Goal: Task Accomplishment & Management: Use online tool/utility

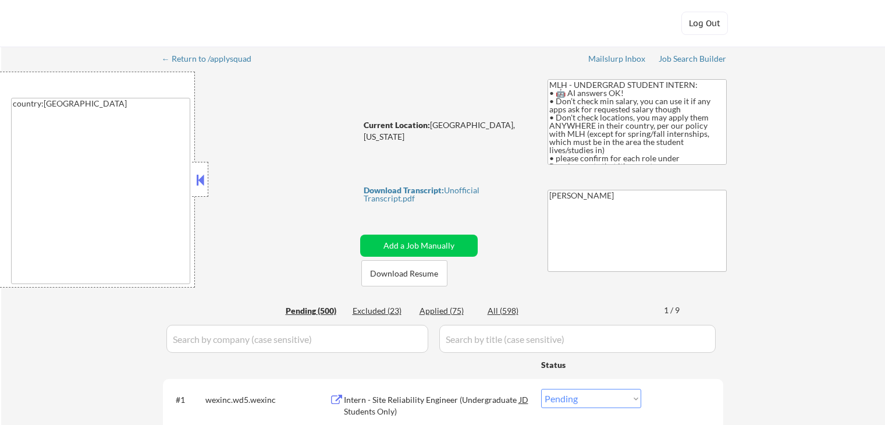
select select ""pending""
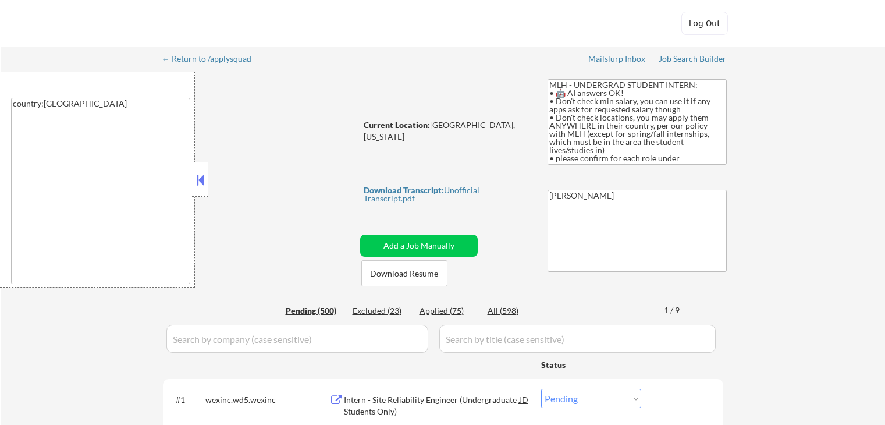
select select ""pending""
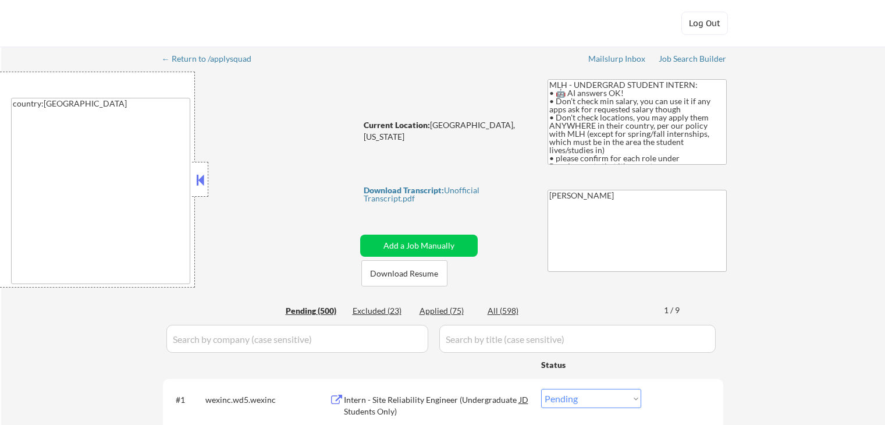
select select ""pending""
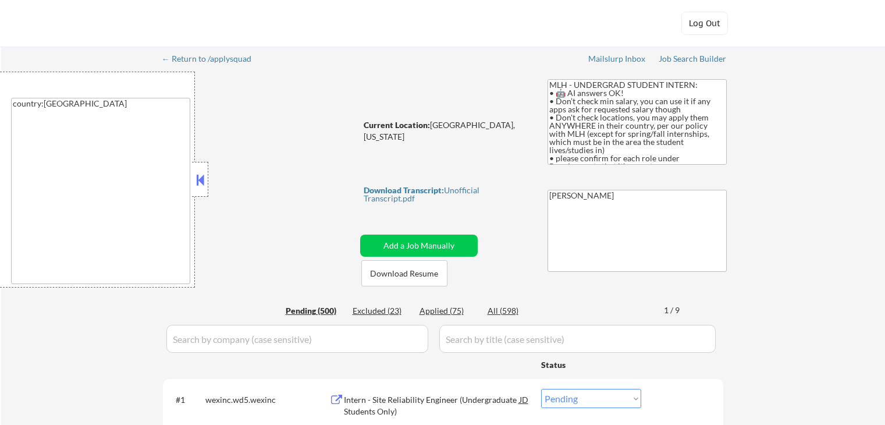
select select ""pending""
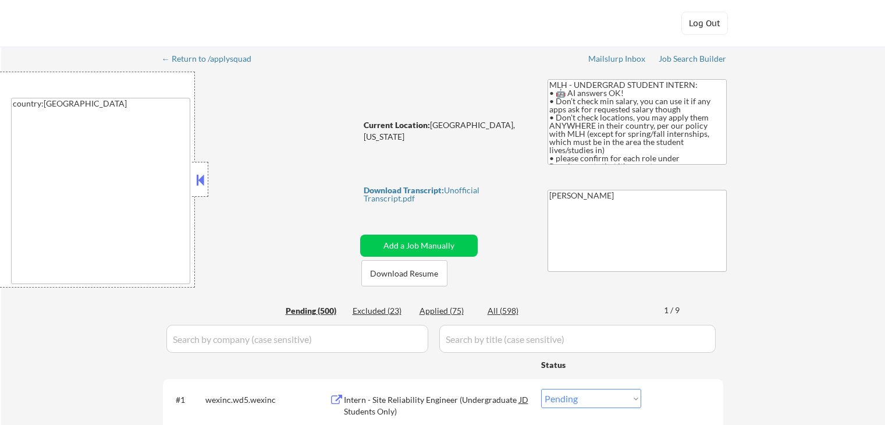
select select ""pending""
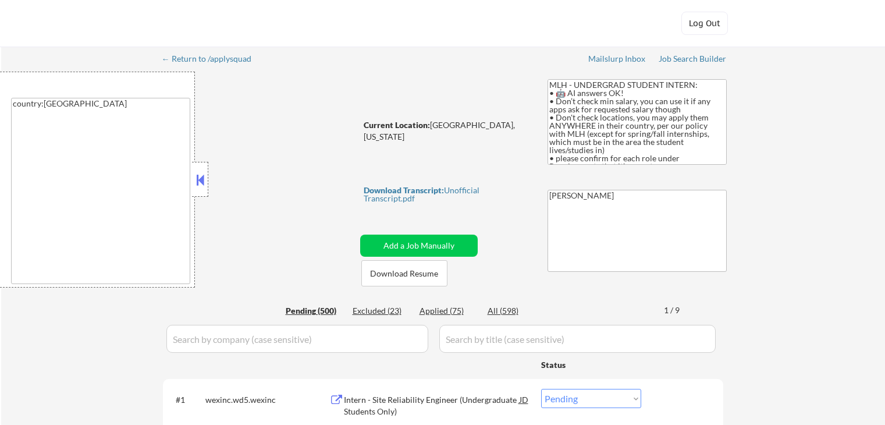
select select ""pending""
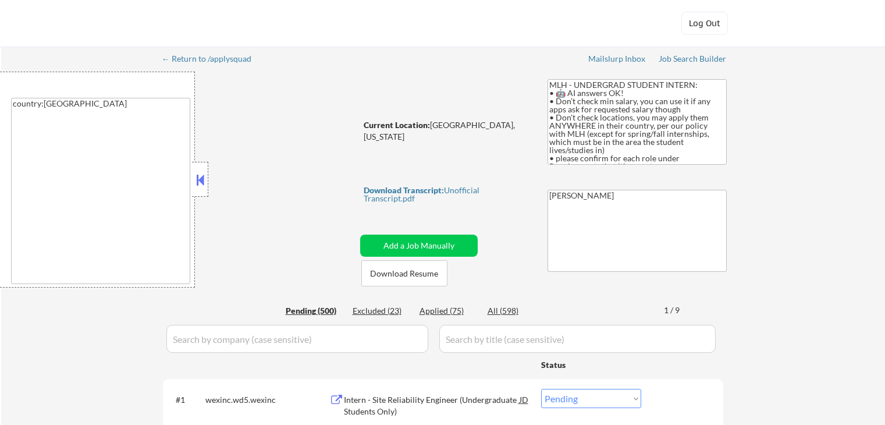
select select ""pending""
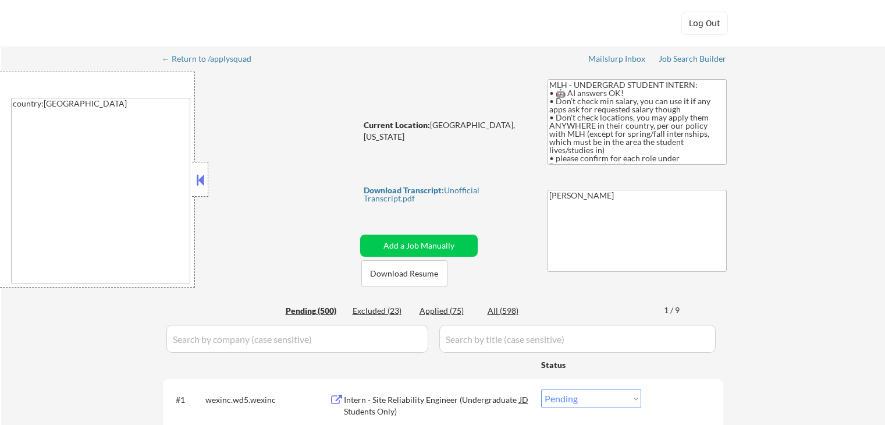
select select ""pending""
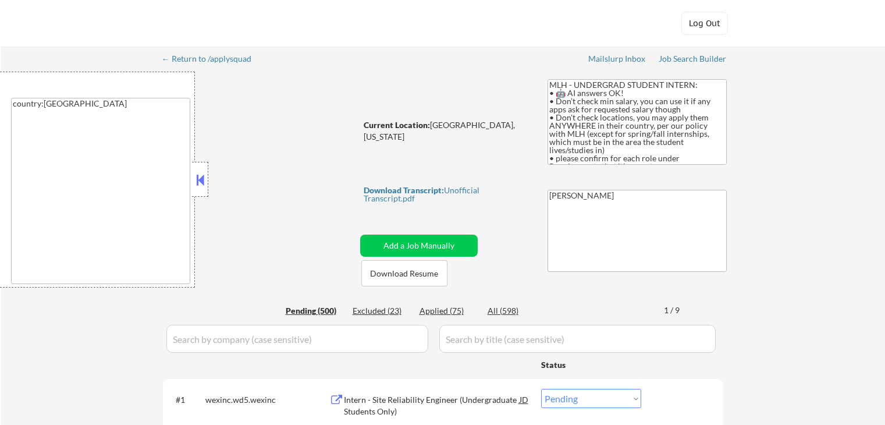
select select ""pending""
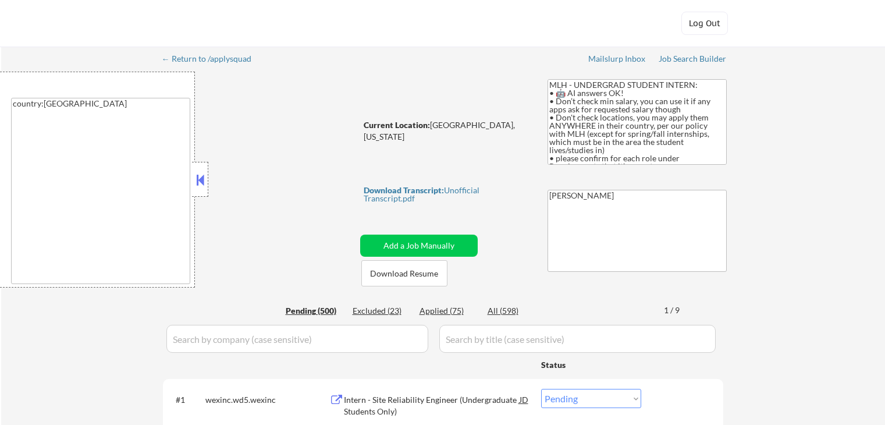
select select ""pending""
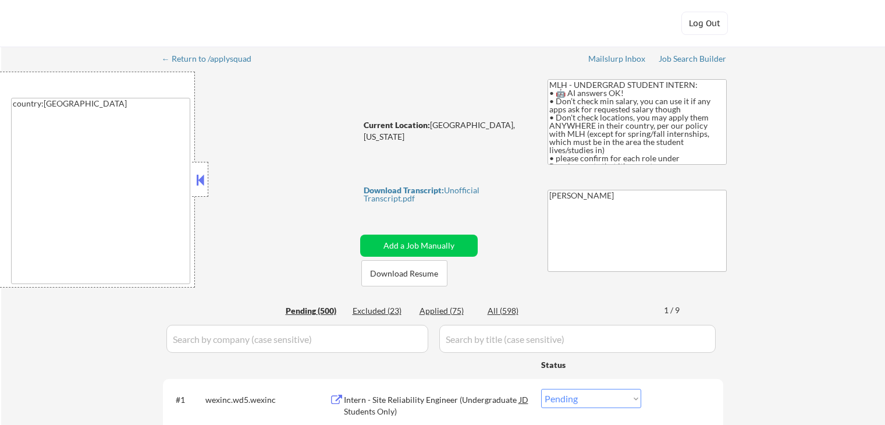
select select ""pending""
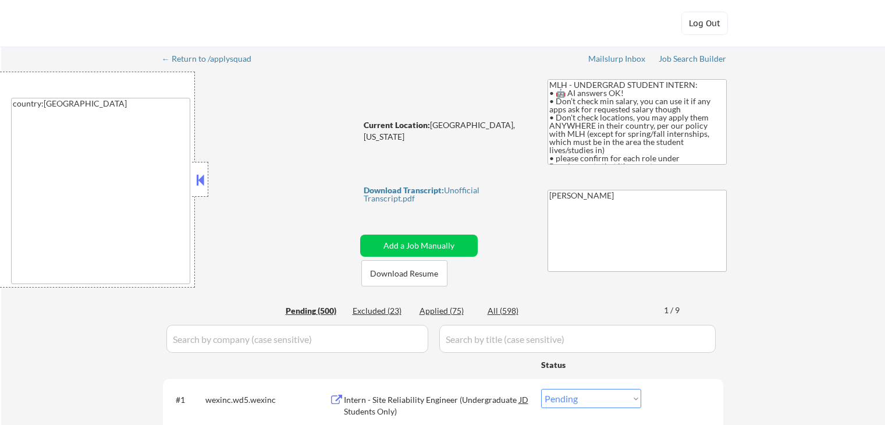
select select ""pending""
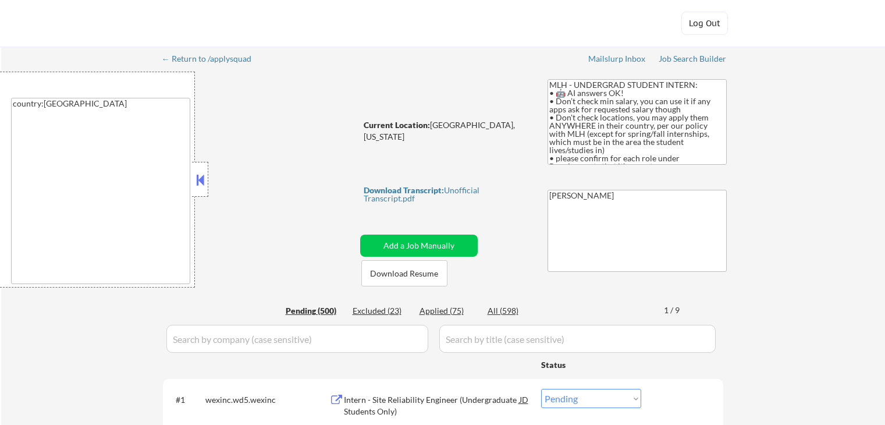
select select ""pending""
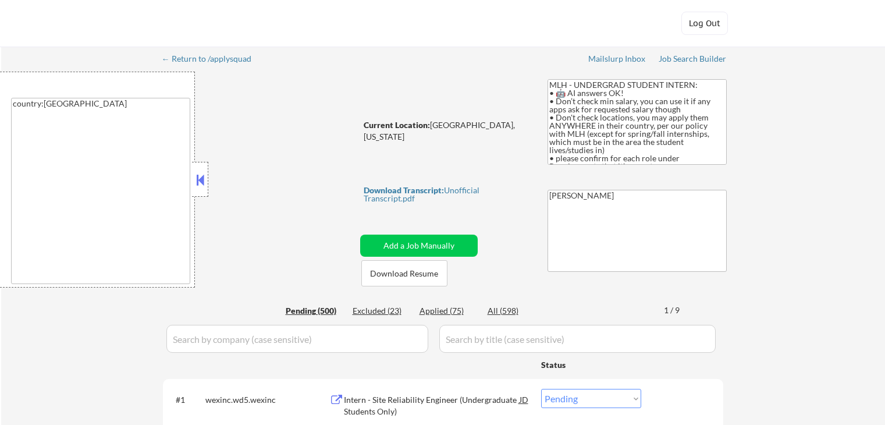
select select ""pending""
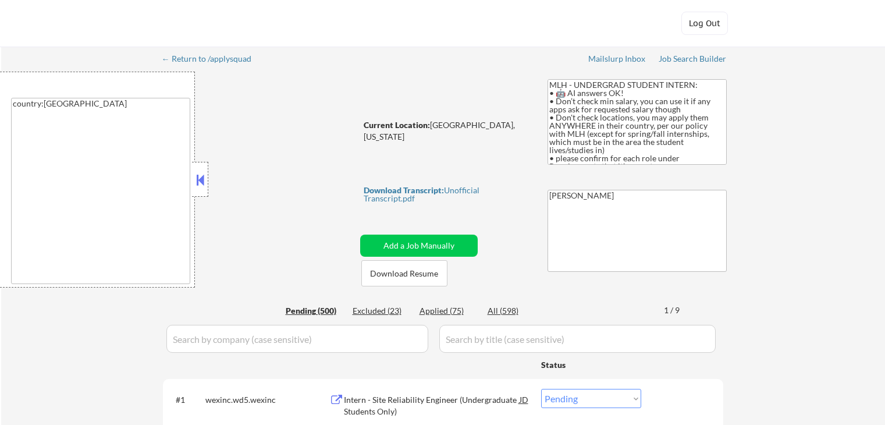
select select ""pending""
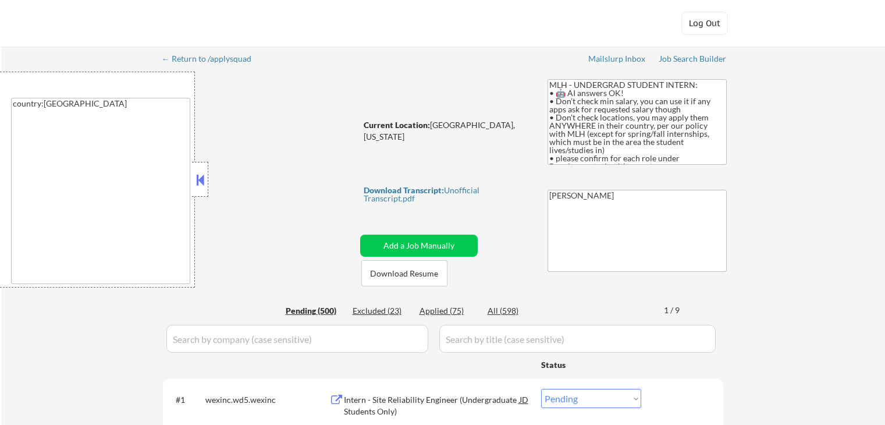
select select ""pending""
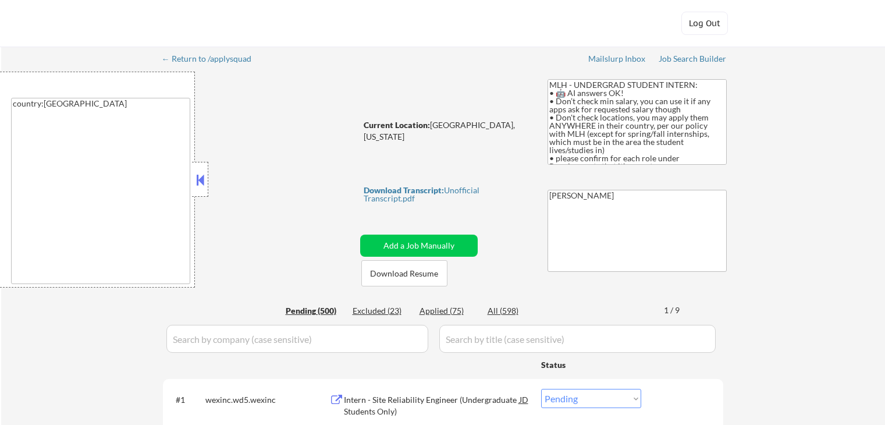
select select ""pending""
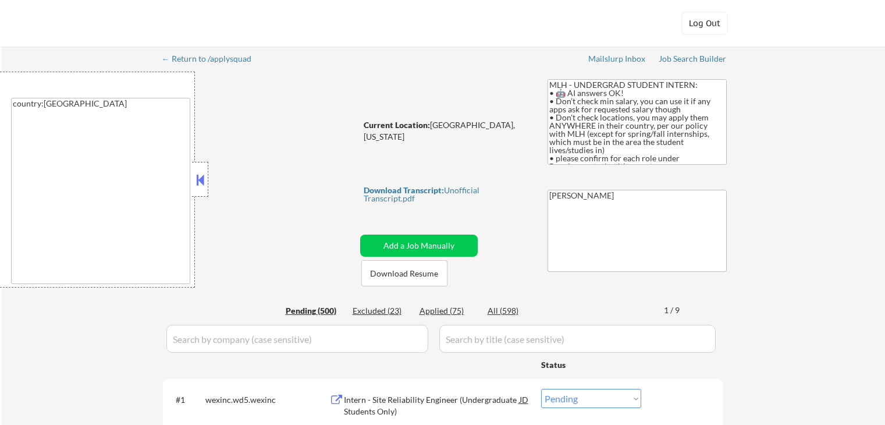
select select ""pending""
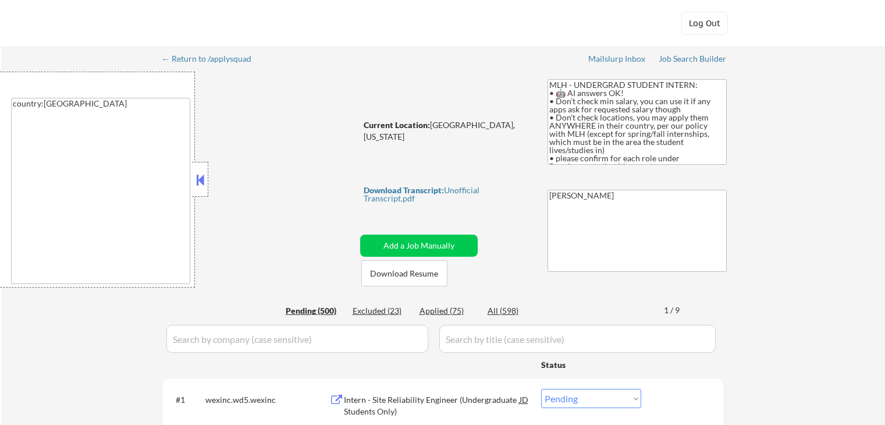
select select ""pending""
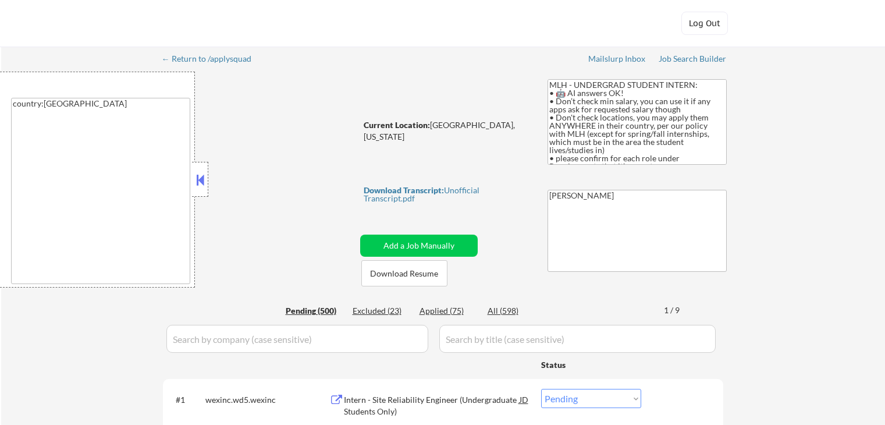
select select ""pending""
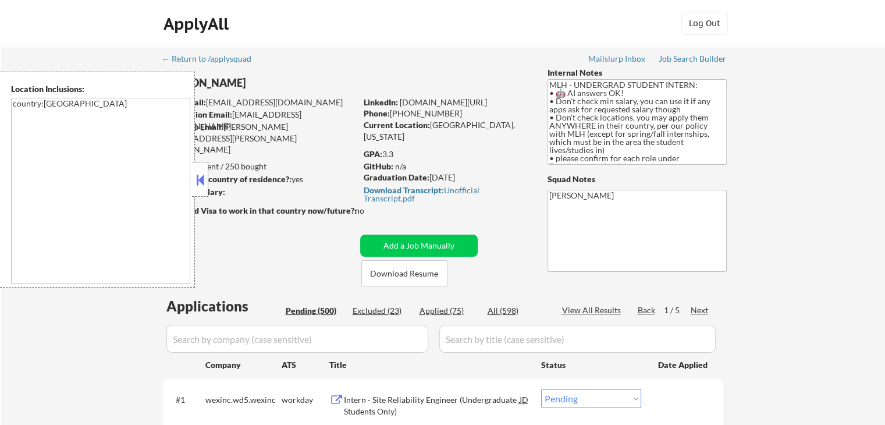
click at [201, 184] on button at bounding box center [200, 179] width 13 height 17
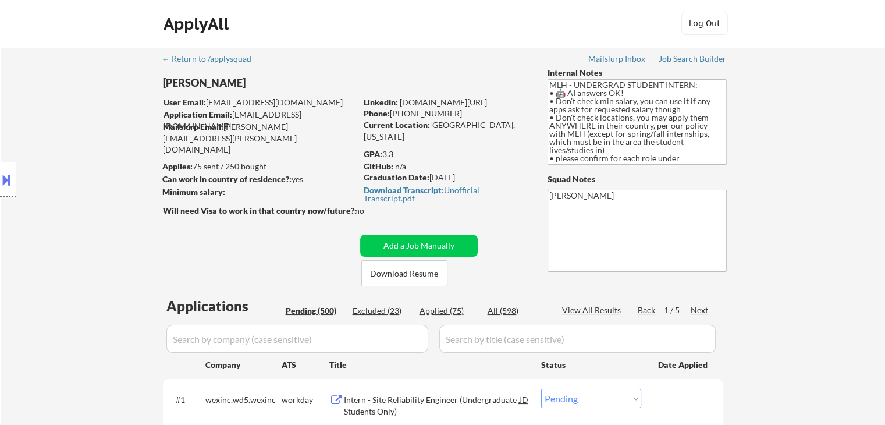
click at [37, 217] on div "Location Inclusions: country:[GEOGRAPHIC_DATA]" at bounding box center [104, 180] width 208 height 216
drag, startPoint x: 61, startPoint y: 223, endPoint x: 108, endPoint y: 210, distance: 49.4
click at [61, 223] on div "Location Inclusions: country:[GEOGRAPHIC_DATA]" at bounding box center [104, 180] width 208 height 216
click at [640, 122] on textarea "MLH - UNDERGRAD STUDENT INTERN: • 🤖 AI answers OK! • Don’t check min salary, yo…" at bounding box center [637, 122] width 179 height 86
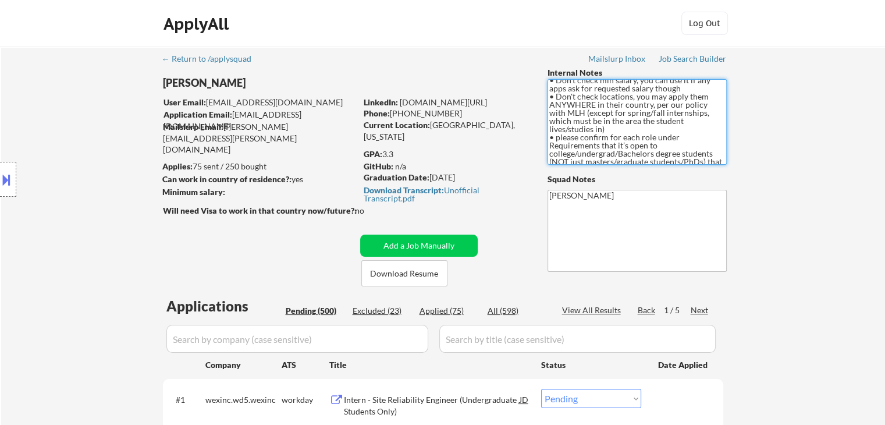
scroll to position [58, 0]
